Goal: Find specific page/section: Find specific page/section

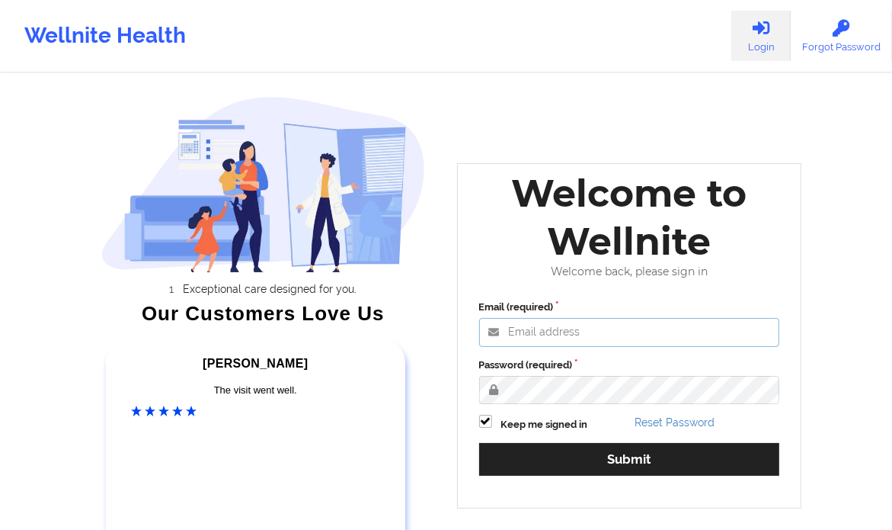
click at [587, 341] on input "Email (required)" at bounding box center [629, 332] width 301 height 29
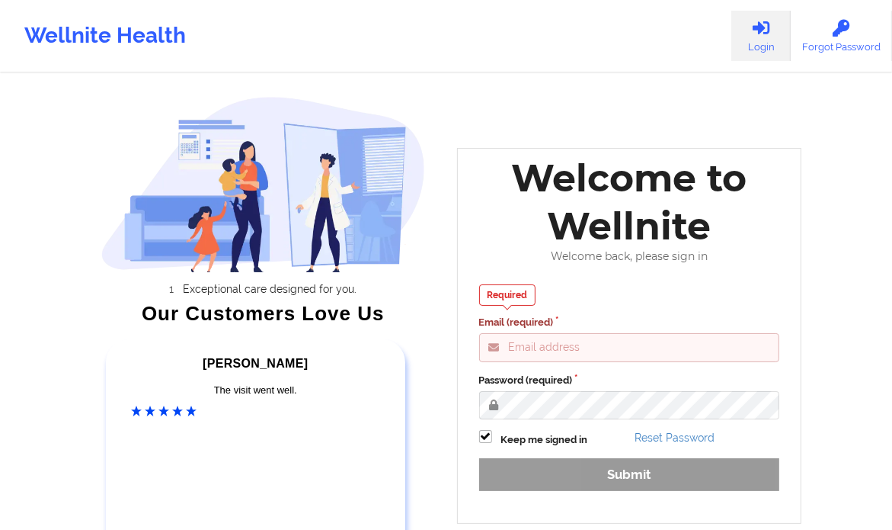
type input "[PERSON_NAME][EMAIL_ADDRESS][DOMAIN_NAME]"
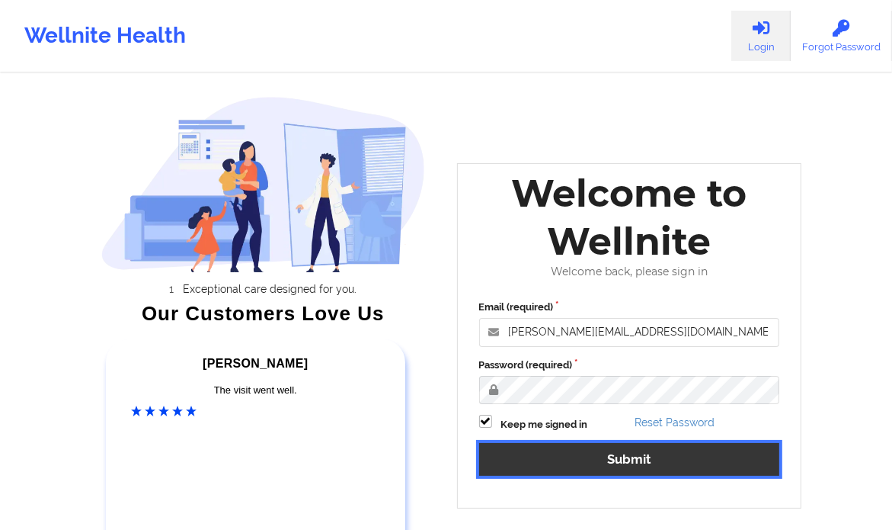
click at [619, 463] on button "Submit" at bounding box center [629, 459] width 301 height 33
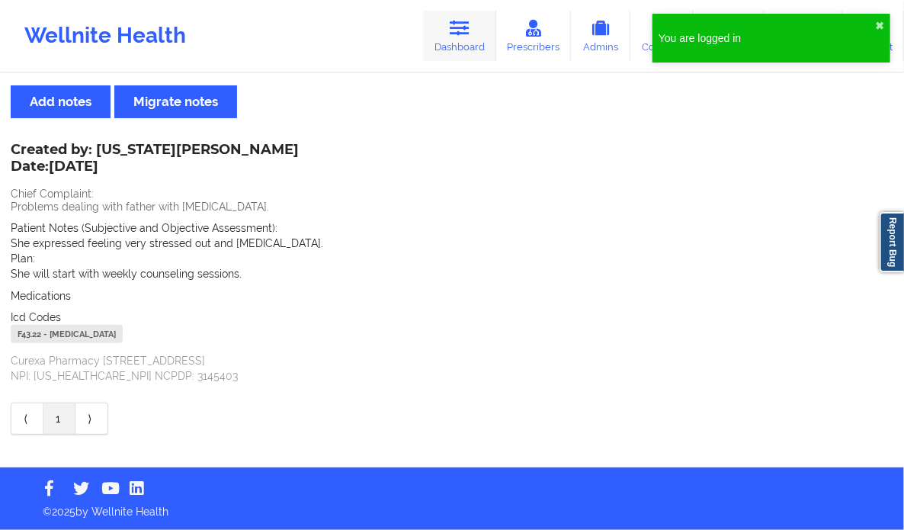
click at [463, 37] on link "Dashboard" at bounding box center [459, 36] width 73 height 50
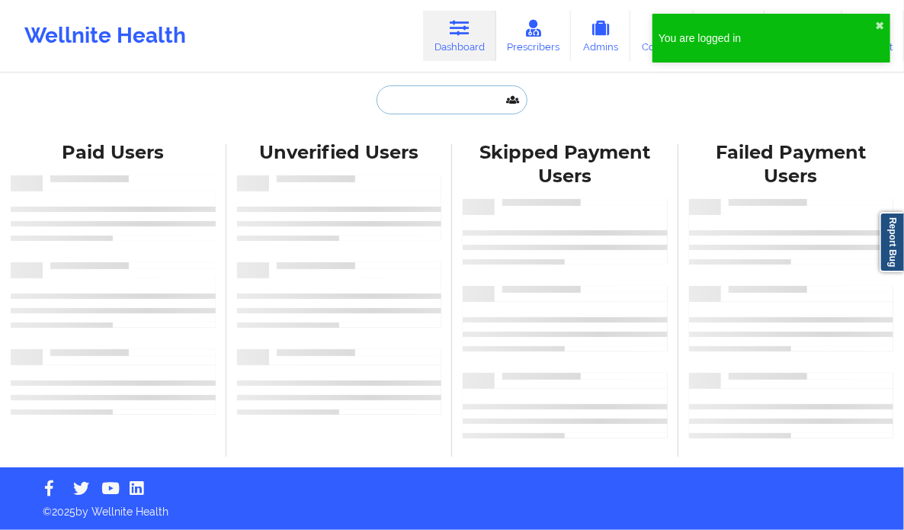
click at [407, 86] on input "text" at bounding box center [451, 99] width 151 height 29
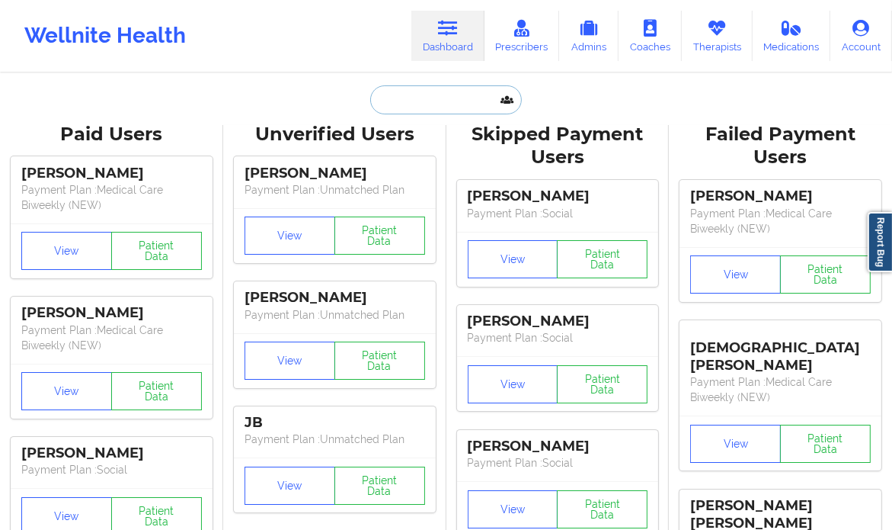
paste input "[PERSON_NAME]"
type input "[PERSON_NAME]"
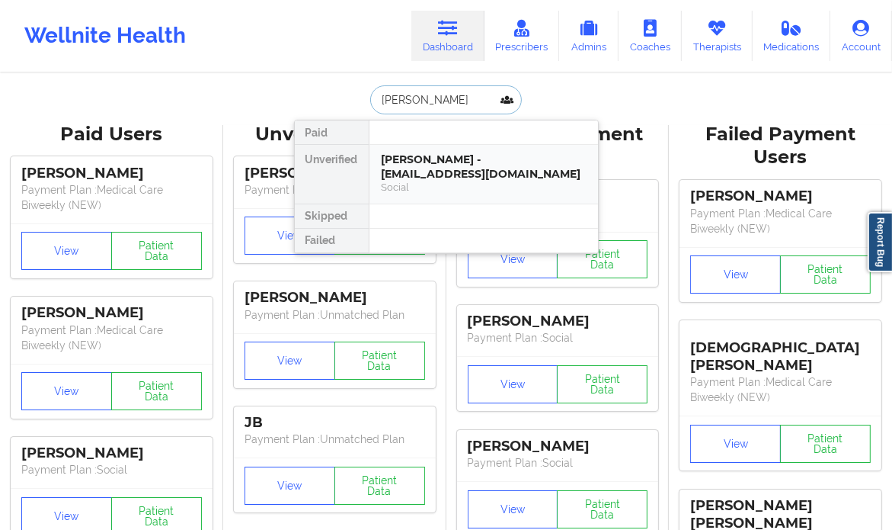
click at [428, 165] on div "[PERSON_NAME] - [EMAIL_ADDRESS][DOMAIN_NAME]" at bounding box center [484, 166] width 204 height 28
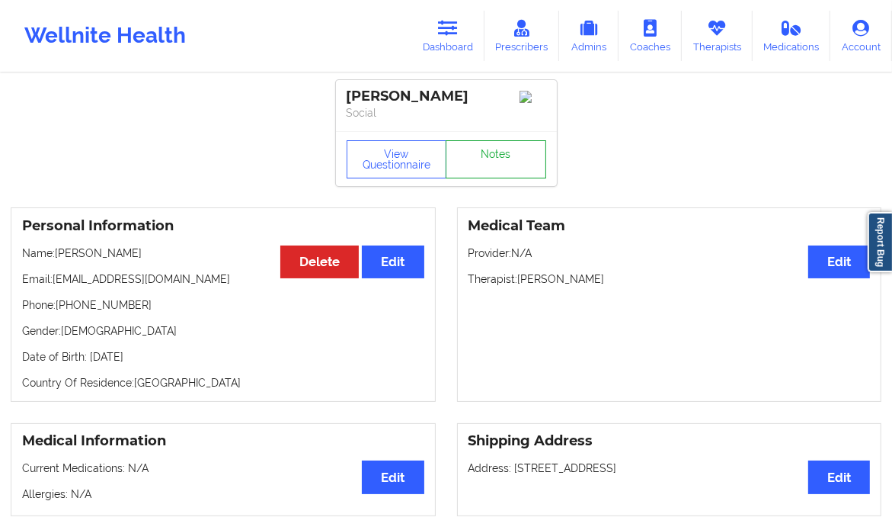
click at [503, 164] on link "Notes" at bounding box center [496, 159] width 101 height 38
